Goal: Task Accomplishment & Management: Manage account settings

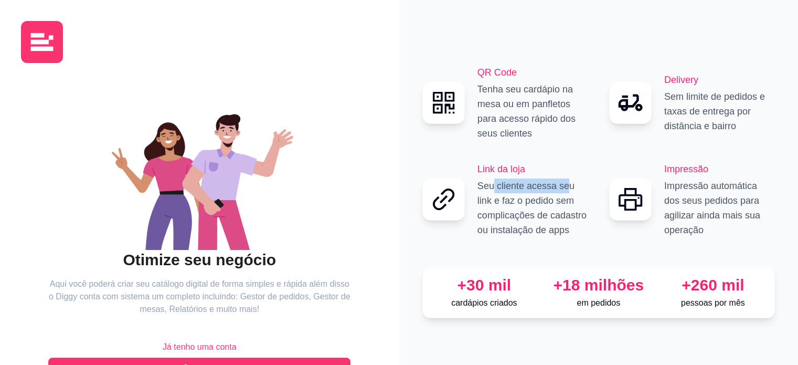
drag, startPoint x: 501, startPoint y: 188, endPoint x: 562, endPoint y: 192, distance: 61.5
click at [562, 192] on p "Seu cliente acessa seu link e faz o pedido sem complicações de cadastro ou inst…" at bounding box center [532, 207] width 111 height 59
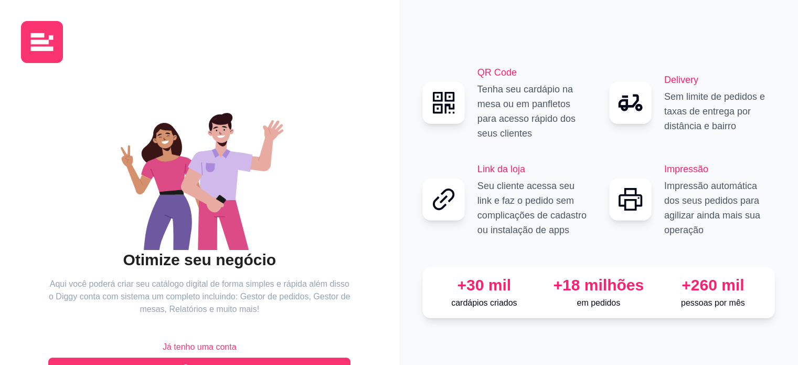
click at [522, 207] on p "Seu cliente acessa seu link e faz o pedido sem complicações de cadastro ou inst…" at bounding box center [532, 207] width 111 height 59
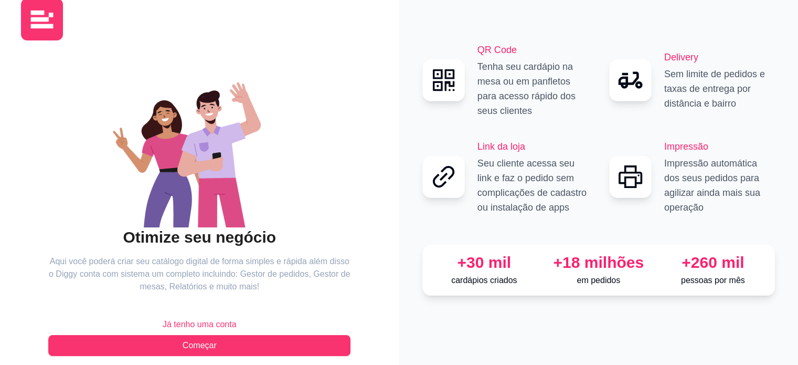
scroll to position [34, 0]
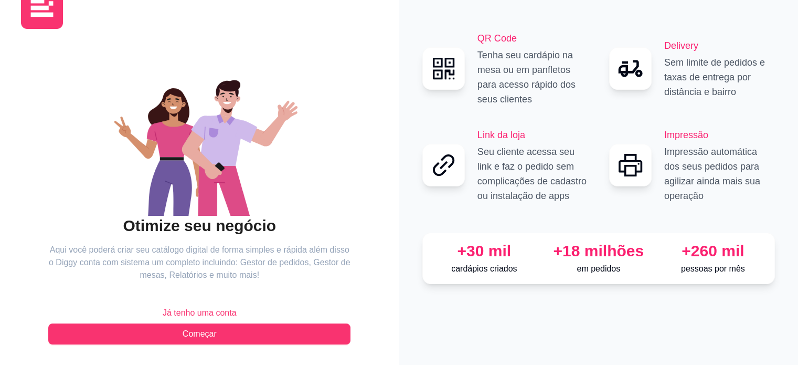
click at [197, 313] on span "Já tenho uma conta" at bounding box center [200, 312] width 74 height 13
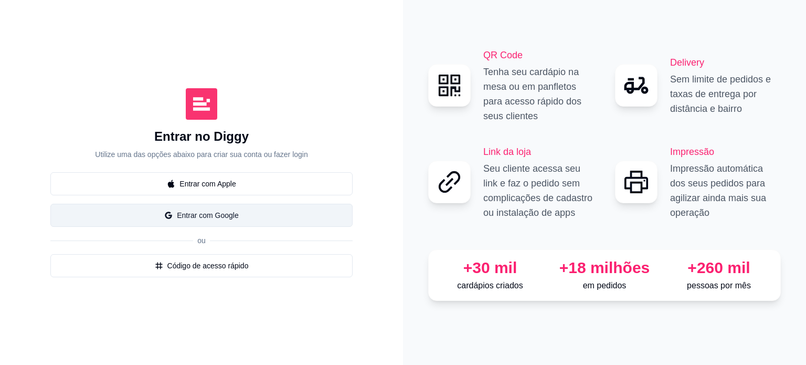
click at [224, 210] on button "Entrar com Google" at bounding box center [201, 215] width 302 height 23
click at [226, 210] on button "Entrar com Google" at bounding box center [201, 215] width 302 height 23
click at [210, 220] on button "Entrar com Google" at bounding box center [201, 215] width 302 height 23
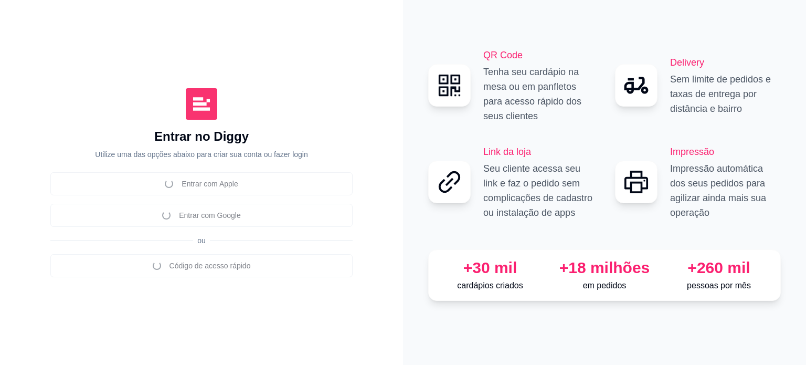
click at [235, 213] on div "Entrar com Apple Entrar com Google ou Código de acesso rápido" at bounding box center [201, 224] width 302 height 105
